Goal: Information Seeking & Learning: Learn about a topic

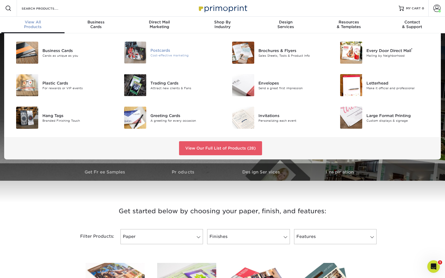
click at [147, 49] on div at bounding box center [132, 53] width 36 height 22
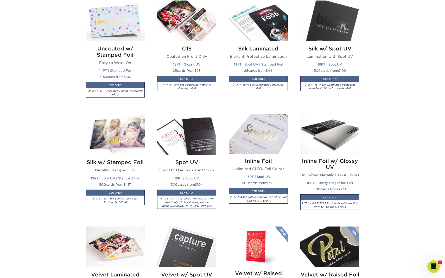
scroll to position [380, 0]
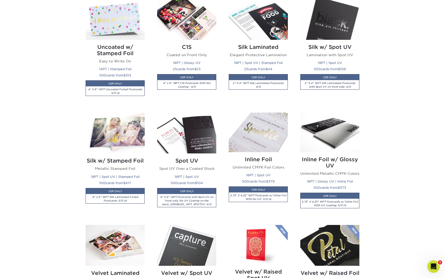
click at [255, 120] on img at bounding box center [258, 132] width 59 height 39
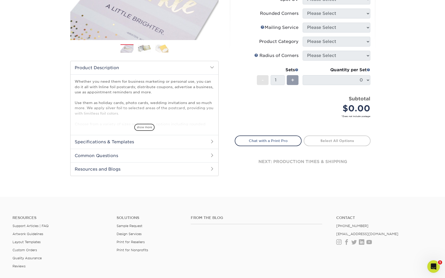
scroll to position [115, 0]
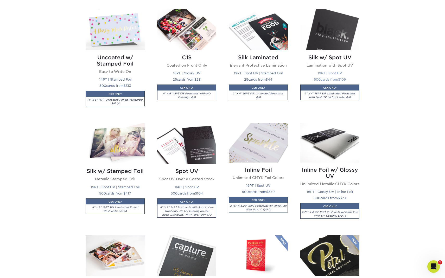
scroll to position [380, 0]
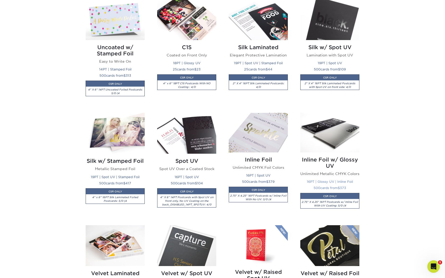
click at [333, 120] on img at bounding box center [329, 132] width 59 height 39
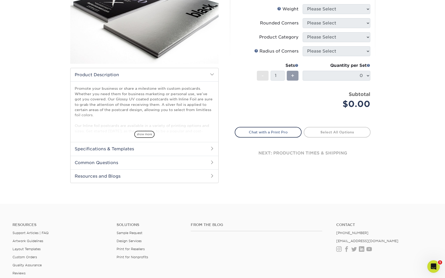
scroll to position [101, 0]
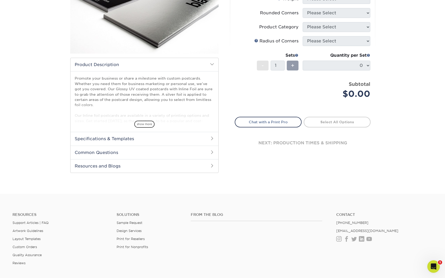
click at [143, 125] on span "show more" at bounding box center [144, 124] width 20 height 7
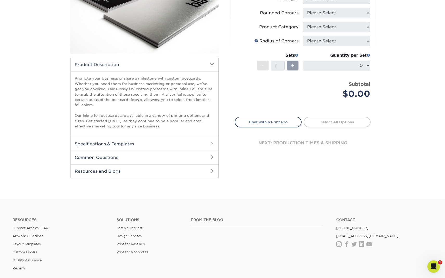
click at [76, 77] on p "Promote your business or share a milestone with custom postcards. Whether you n…" at bounding box center [144, 102] width 139 height 53
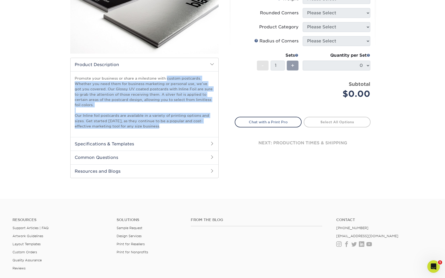
drag, startPoint x: 76, startPoint y: 78, endPoint x: 183, endPoint y: 136, distance: 121.7
click at [184, 136] on div "Promote your business or share a milestone with custom postcards. Whether you n…" at bounding box center [144, 104] width 148 height 66
copy p "romote your business or share a milestone with custom postcards. Whether you ne…"
